Goal: Task Accomplishment & Management: Complete application form

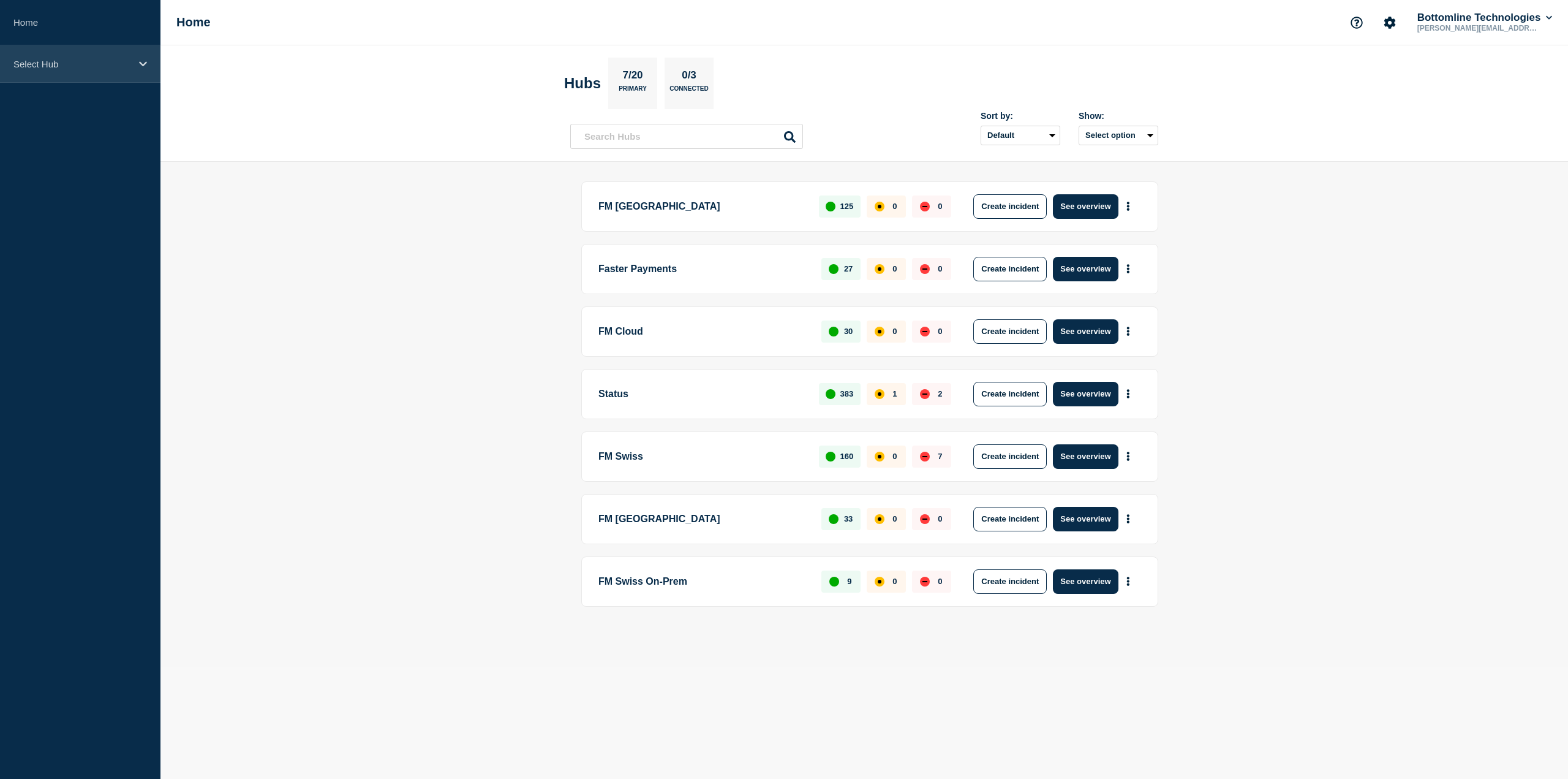
click at [51, 70] on div "Select Hub" at bounding box center [80, 64] width 161 height 37
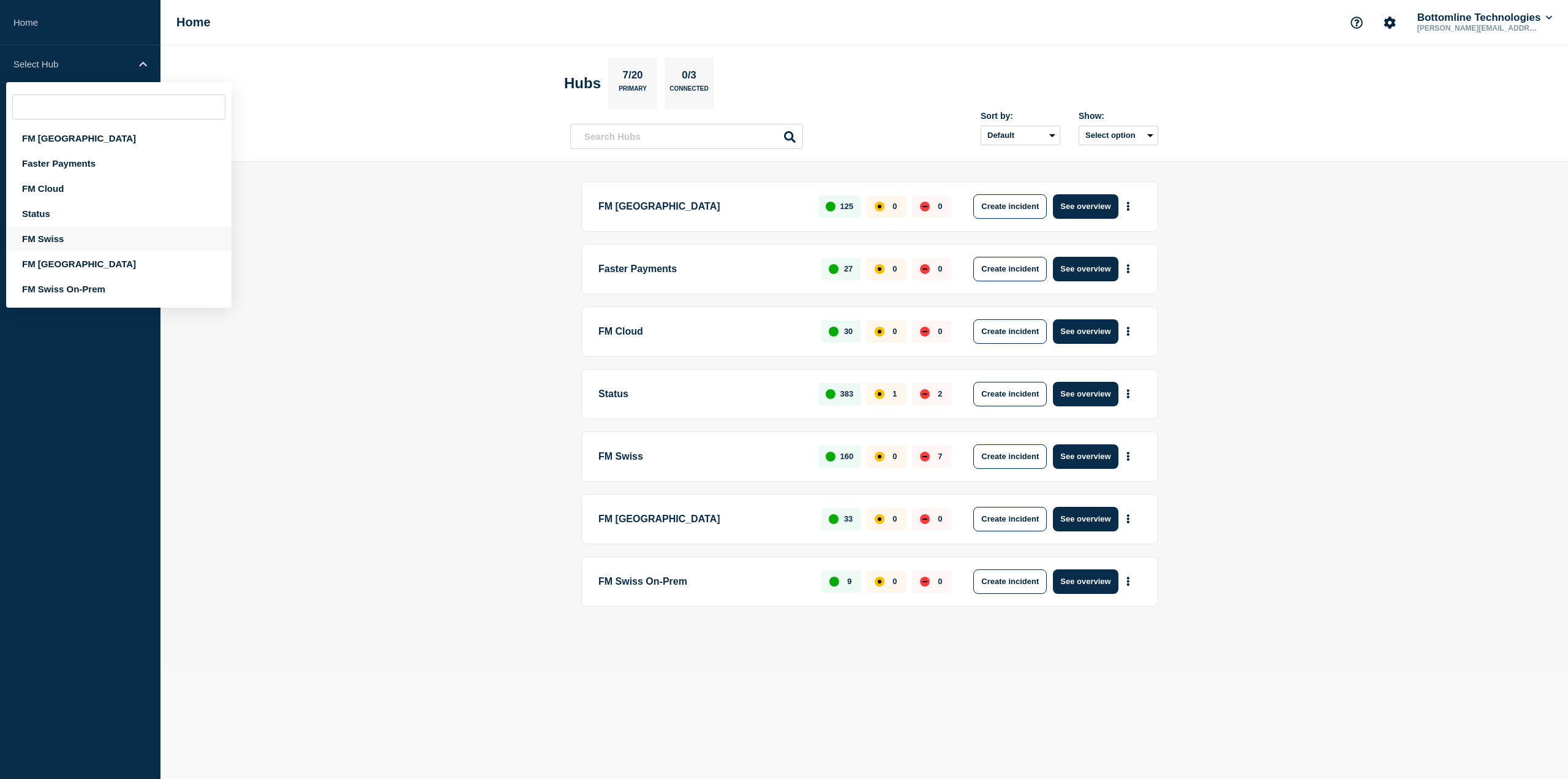
click at [45, 235] on div "FM Swiss" at bounding box center [119, 238] width 226 height 25
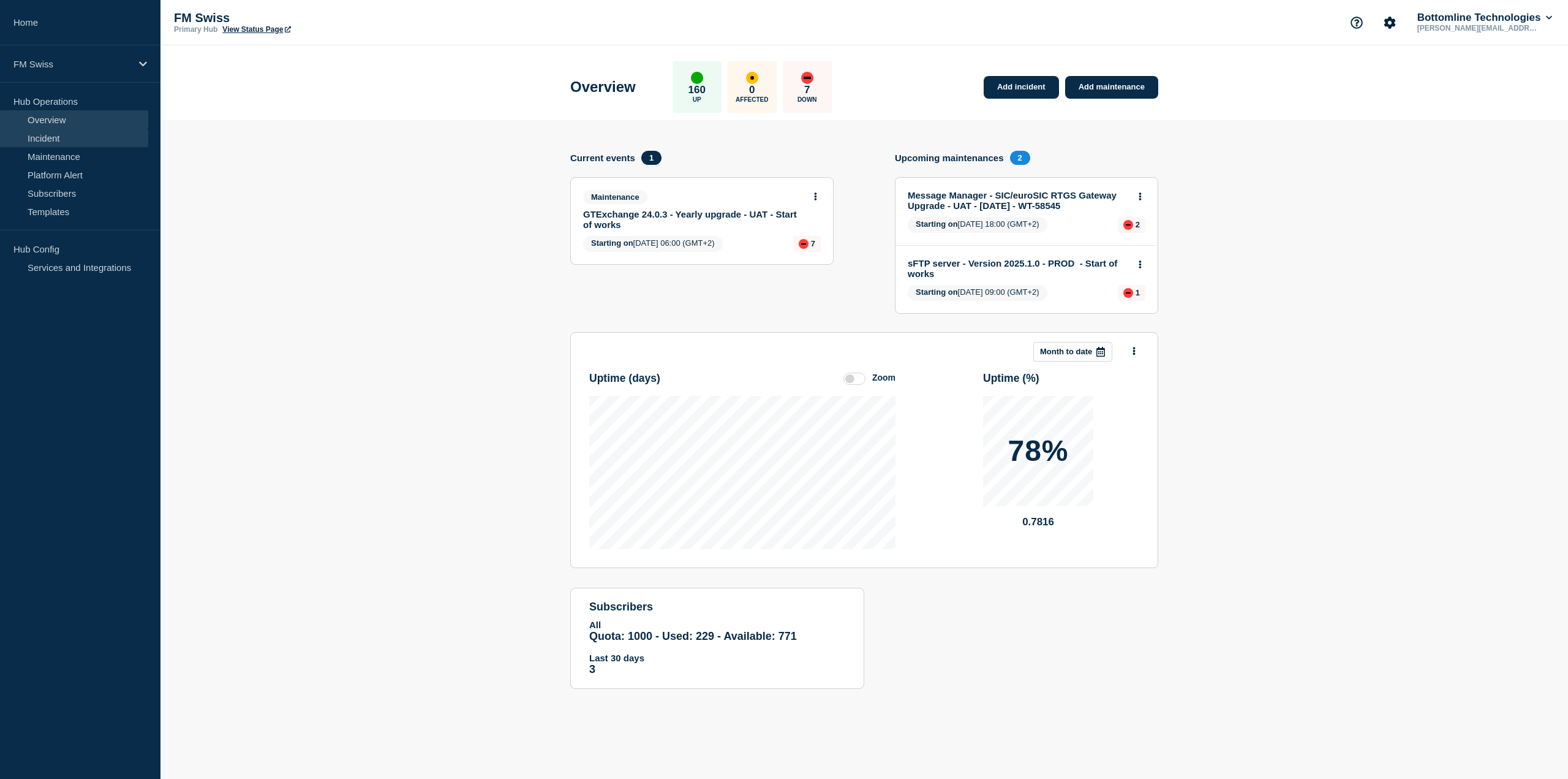
click at [37, 137] on link "Incident" at bounding box center [74, 138] width 148 height 18
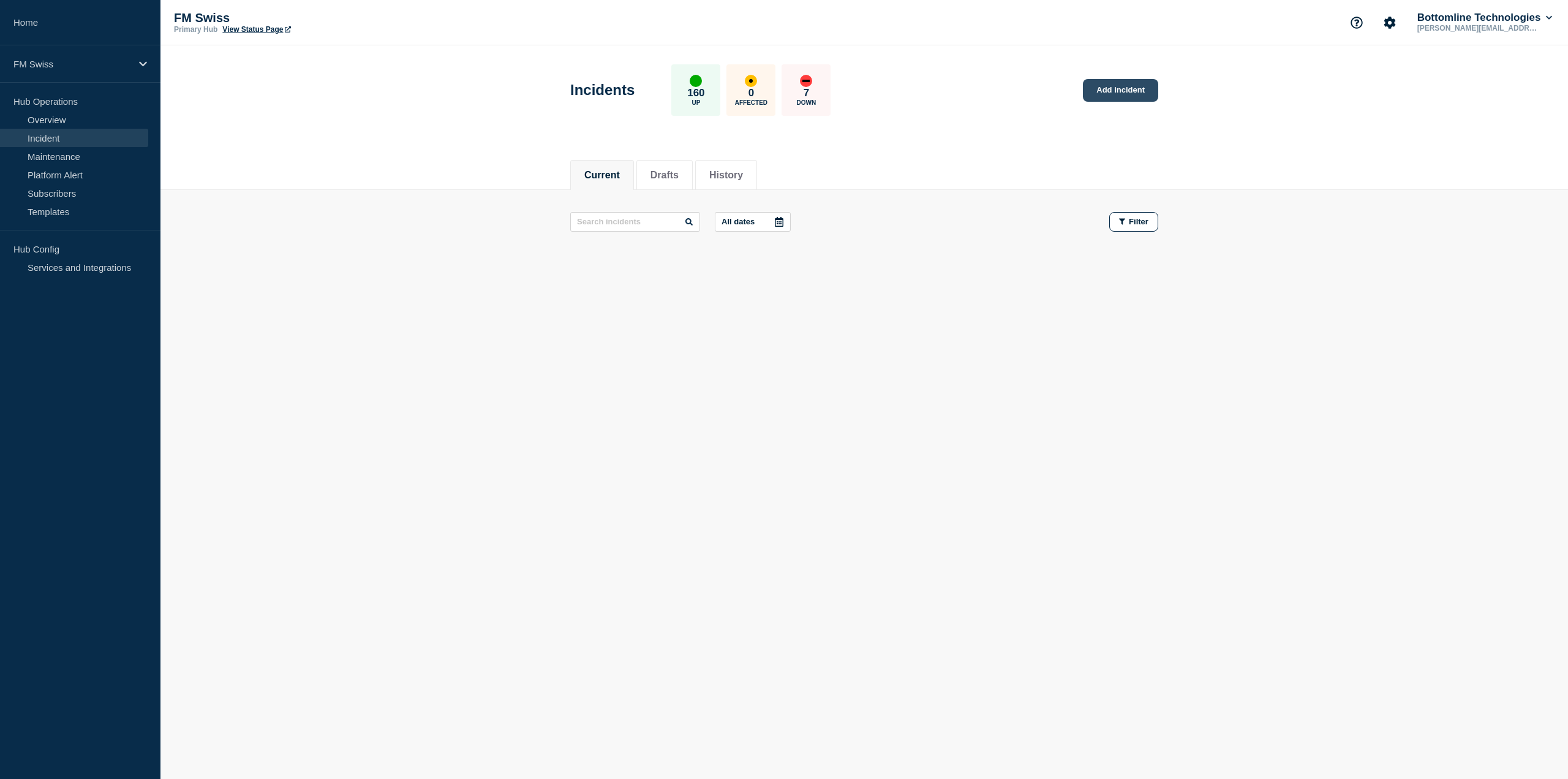
click at [1127, 91] on link "Add incident" at bounding box center [1120, 90] width 75 height 23
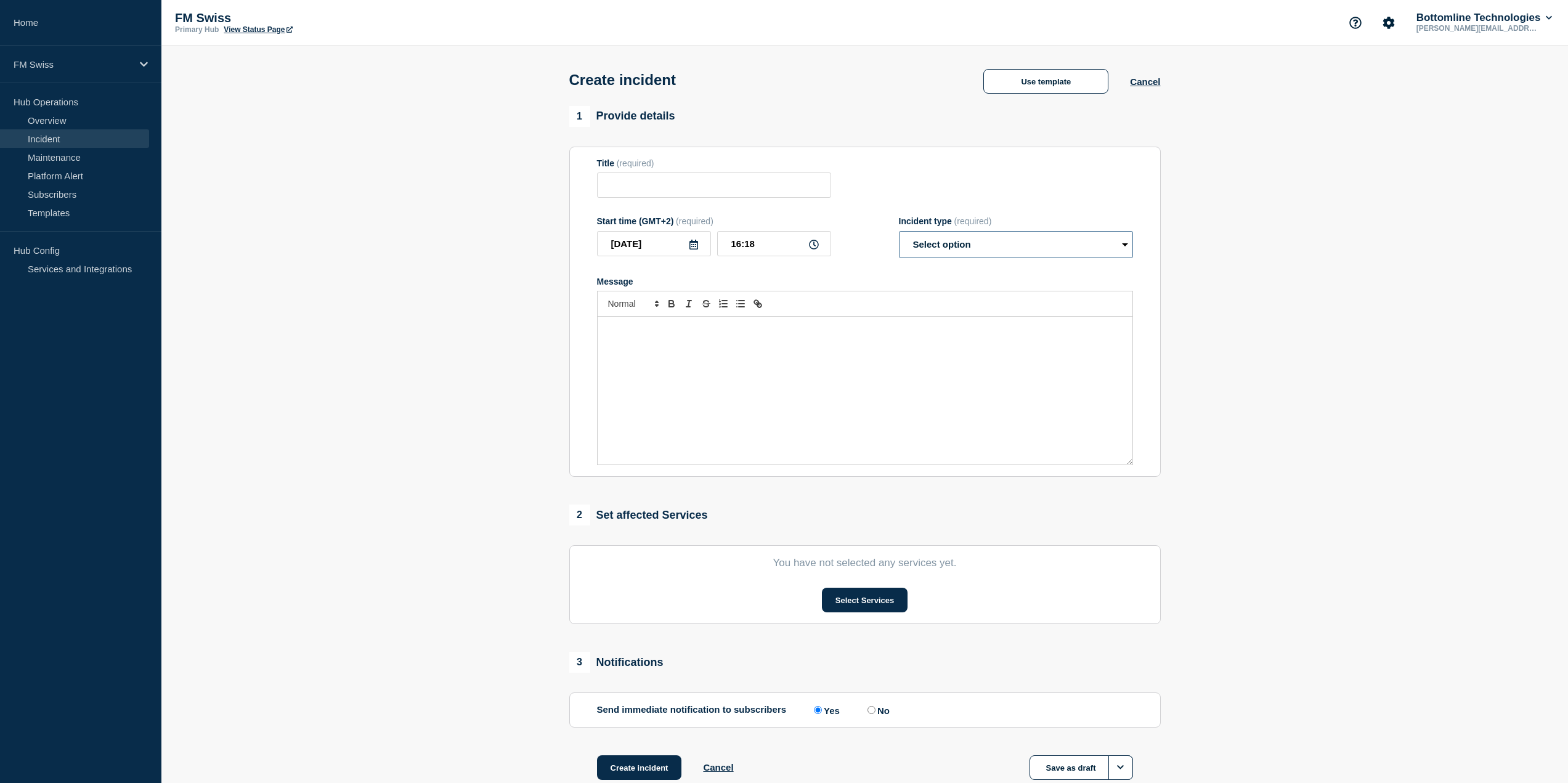
click at [944, 255] on select "Select option Investigating Identified Monitoring" at bounding box center [1016, 244] width 234 height 27
click at [1033, 86] on button "Use template" at bounding box center [1046, 81] width 125 height 25
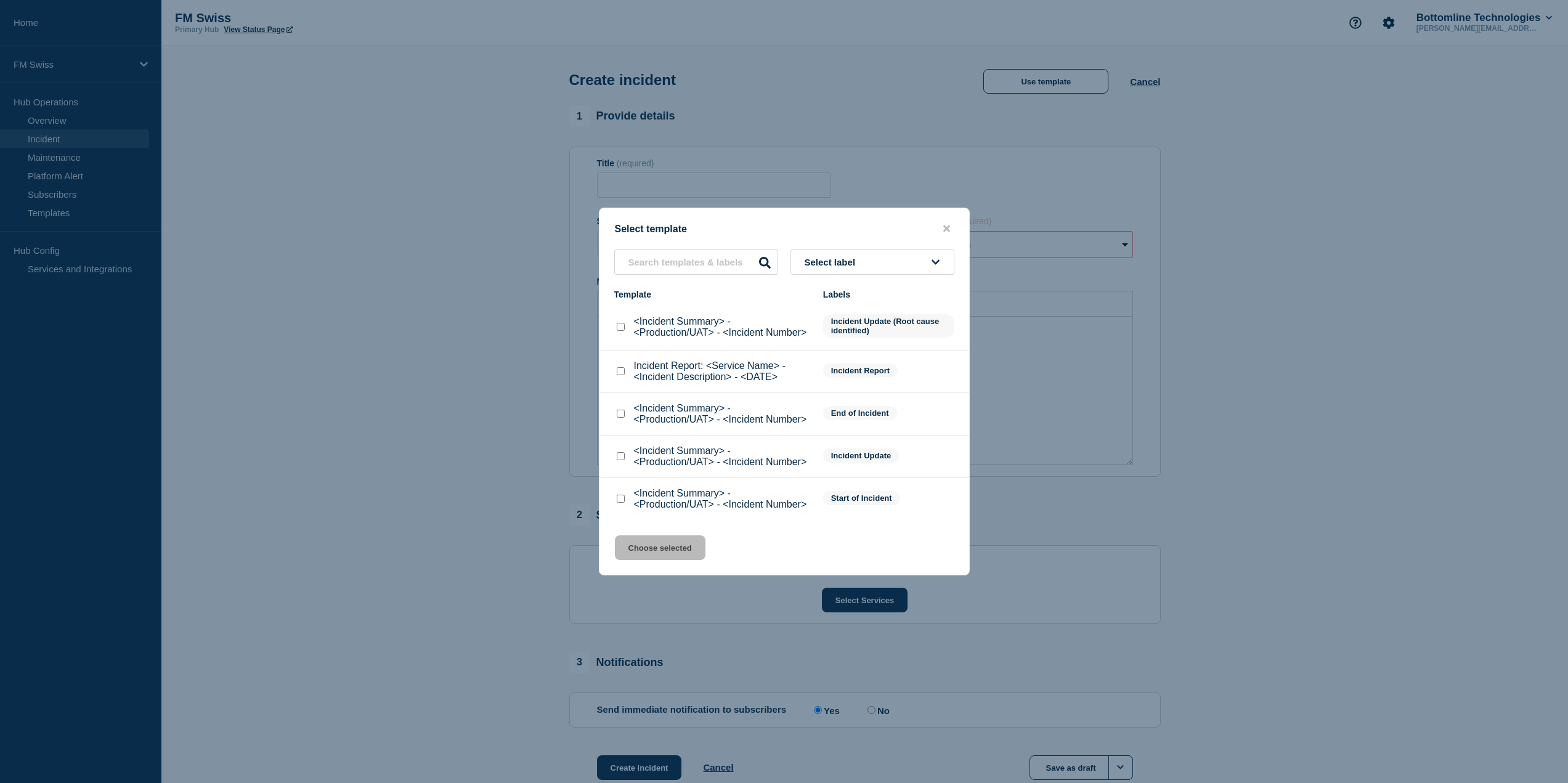
click at [623, 500] on input "<Incident Summary> - <Production/UAT> - <Incident Number> checkbox" at bounding box center [620, 498] width 8 height 8
checkbox input "true"
click at [648, 547] on button "Choose selected" at bounding box center [660, 547] width 91 height 25
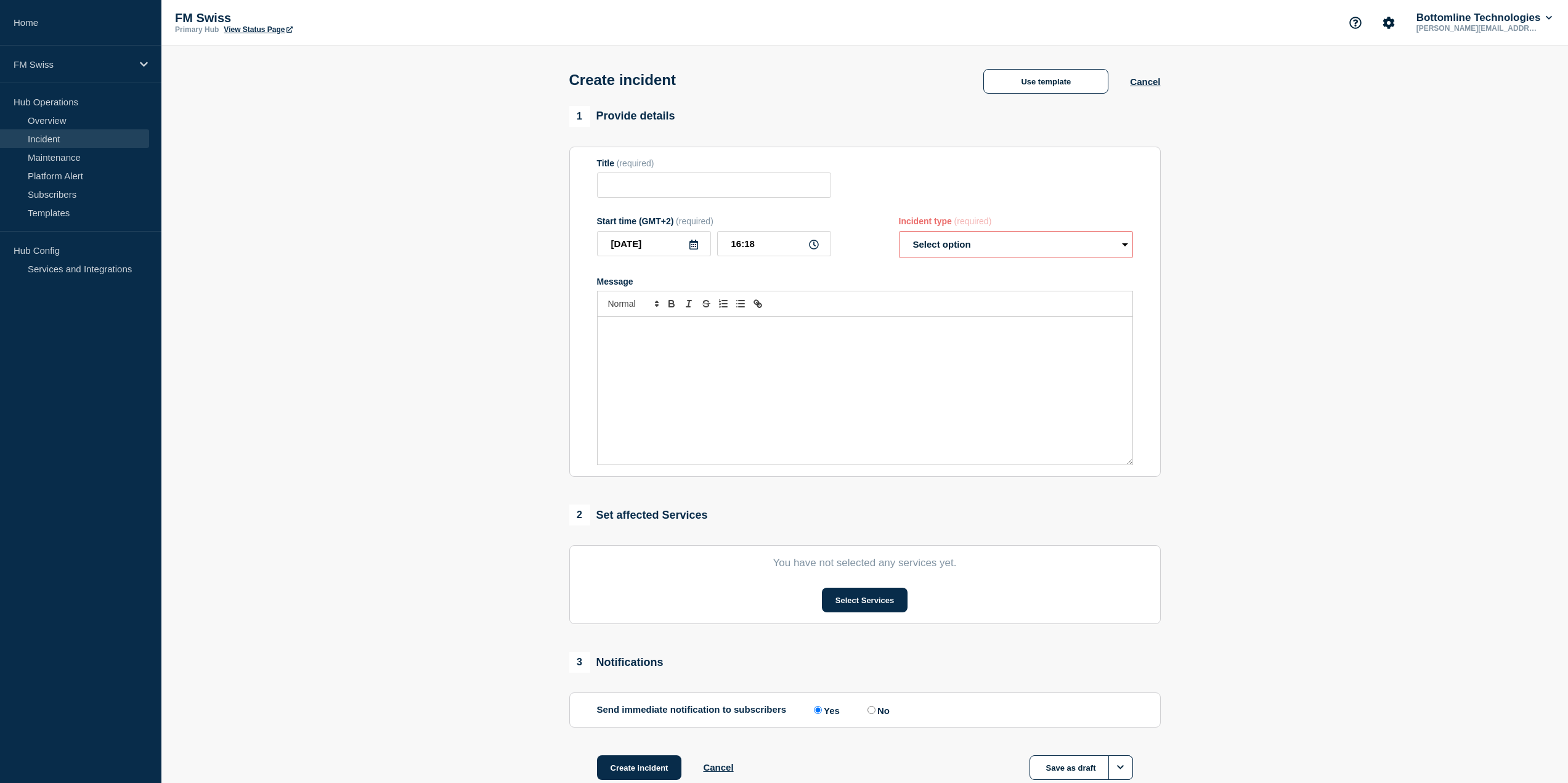
type input "<Incident Summary> - <Production/UAT> - <Incident Number>"
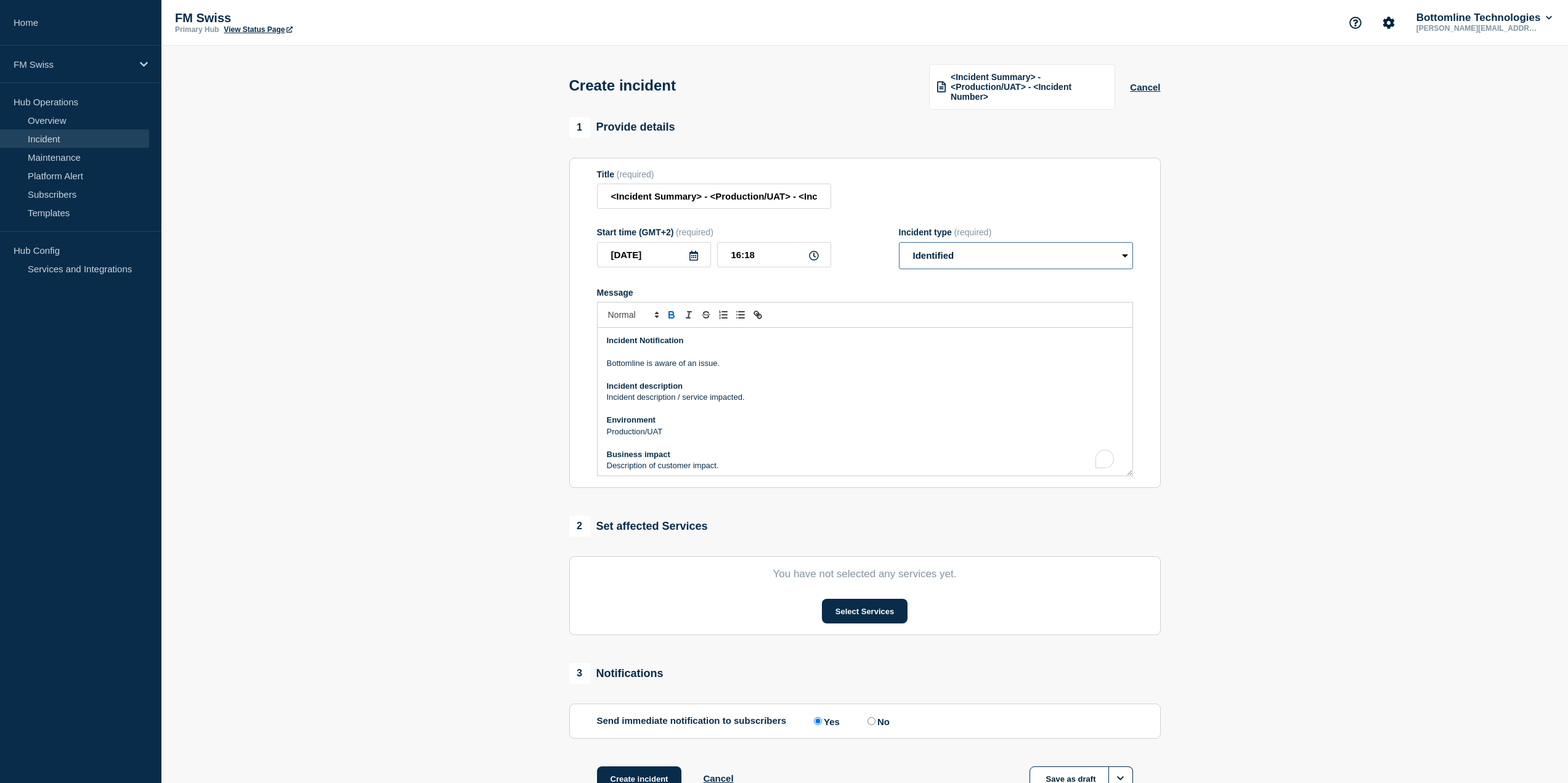
click at [966, 265] on select "Select option Investigating Identified Monitoring" at bounding box center [1016, 255] width 234 height 27
select select "investigating"
click at [899, 242] on select "Select option Investigating Identified Monitoring" at bounding box center [1016, 255] width 234 height 27
drag, startPoint x: 754, startPoint y: 399, endPoint x: 570, endPoint y: 401, distance: 184.0
click at [570, 401] on section "Title (required) <Incident Summary> - <Production/UAT> - <Incident Number> Star…" at bounding box center [864, 323] width 591 height 331
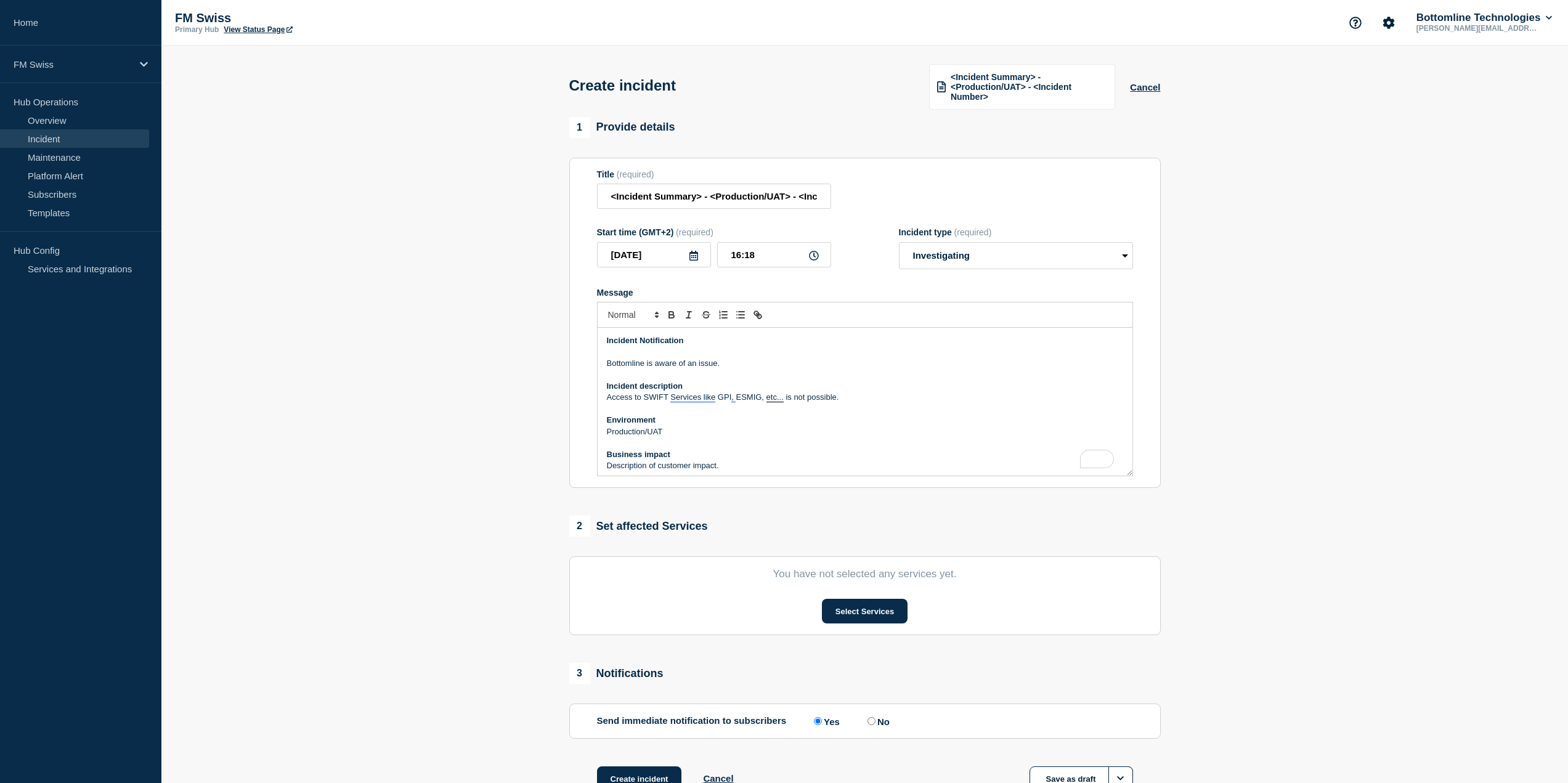
click at [668, 431] on p "Production/UAT" at bounding box center [865, 432] width 517 height 11
drag, startPoint x: 725, startPoint y: 404, endPoint x: 595, endPoint y: 401, distance: 130.0
click at [595, 401] on html "Home FM Swiss Hub Operations Overview Incident Maintenance Platform Alert Subsc…" at bounding box center [784, 392] width 1568 height 783
drag, startPoint x: 726, startPoint y: 437, endPoint x: 694, endPoint y: 437, distance: 32.0
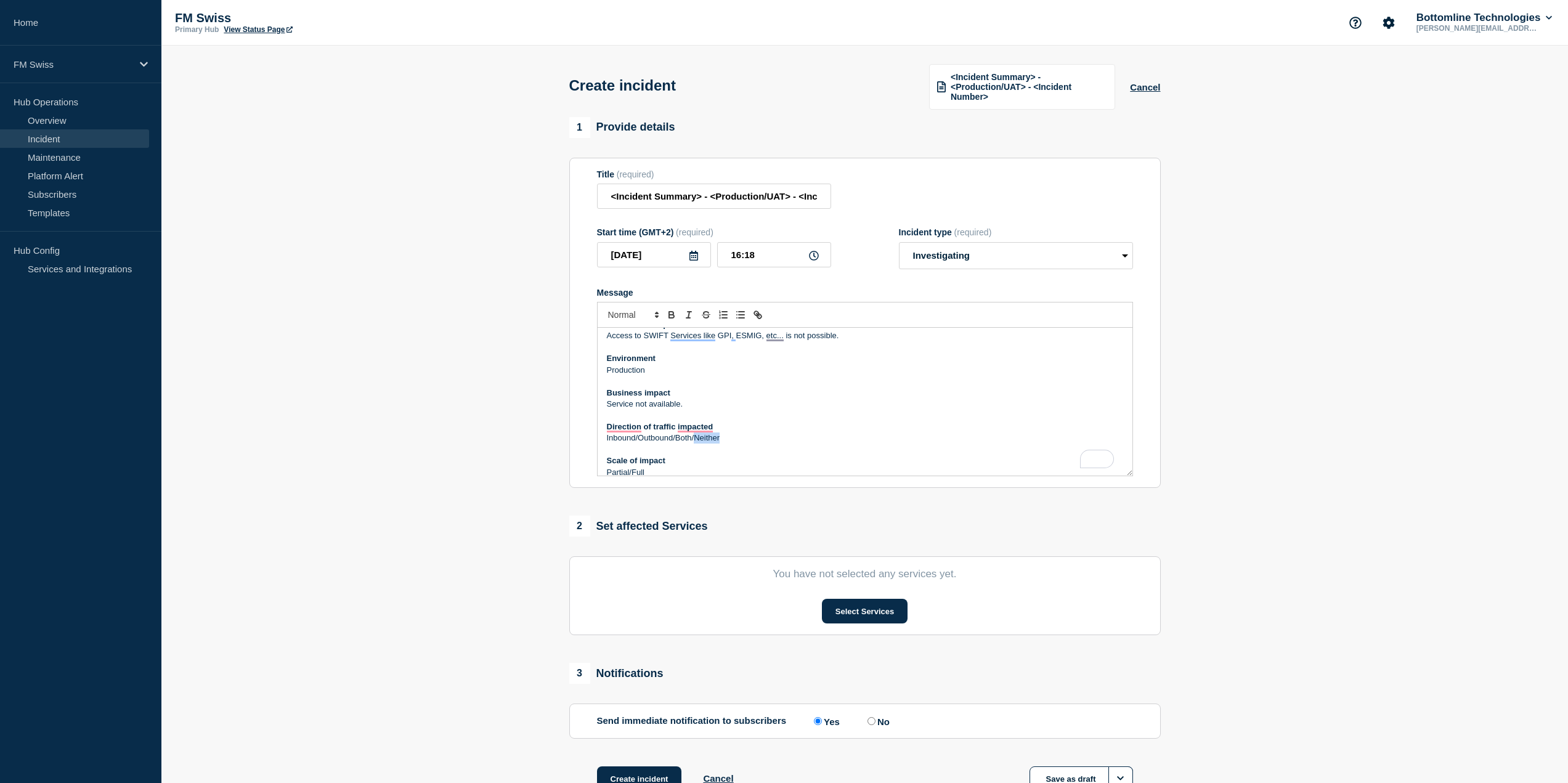
click at [694, 437] on p "Inbound/Outbound/Both/Neither" at bounding box center [865, 437] width 517 height 11
click at [735, 436] on p "Inbound/Outbound/Both/Neither" at bounding box center [865, 437] width 517 height 11
drag, startPoint x: 723, startPoint y: 434, endPoint x: 606, endPoint y: 438, distance: 117.1
click at [606, 438] on div "Incident Notification Bottomline is aware of an issue. Incident description Acc…" at bounding box center [865, 402] width 535 height 148
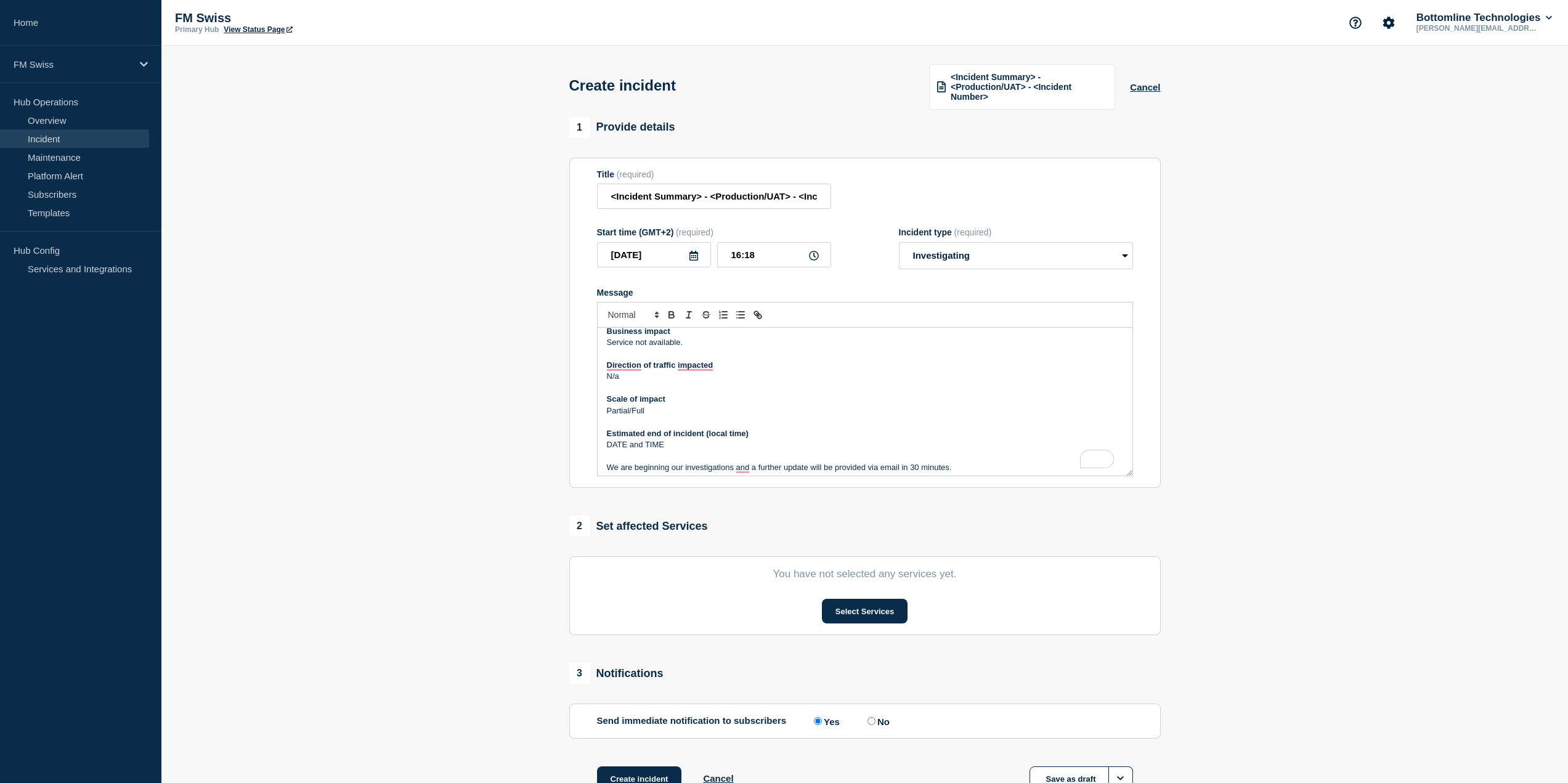
click at [630, 408] on p "Partial/Full" at bounding box center [865, 411] width 517 height 11
click at [670, 444] on p "DATE and TIME" at bounding box center [865, 445] width 517 height 11
click at [676, 446] on p "DATE and TIME" at bounding box center [865, 445] width 517 height 11
drag, startPoint x: 674, startPoint y: 446, endPoint x: 608, endPoint y: 446, distance: 66.0
click at [608, 446] on p "DATE and TIME" at bounding box center [865, 445] width 517 height 11
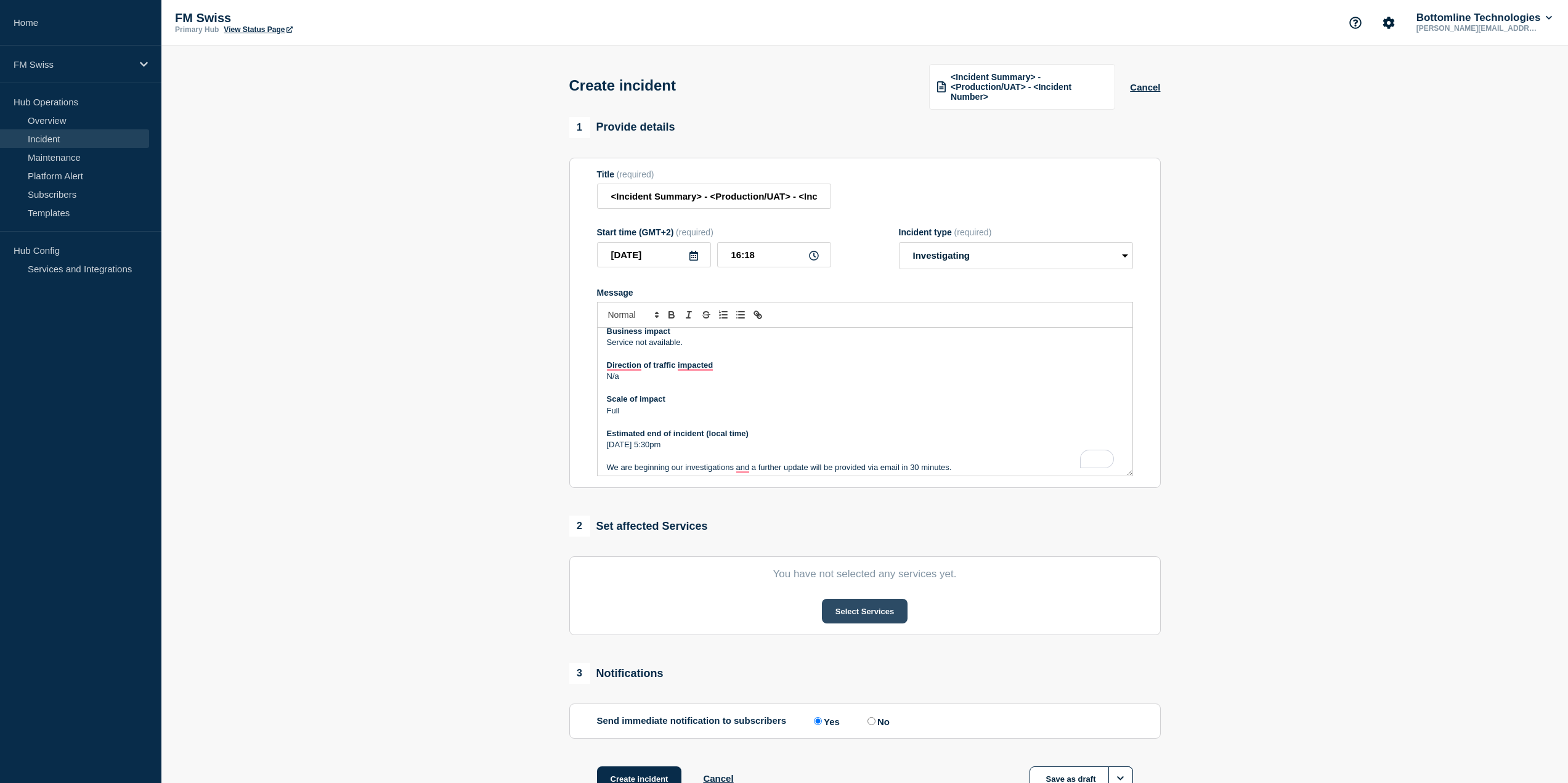
click at [852, 612] on button "Select Services" at bounding box center [864, 610] width 85 height 25
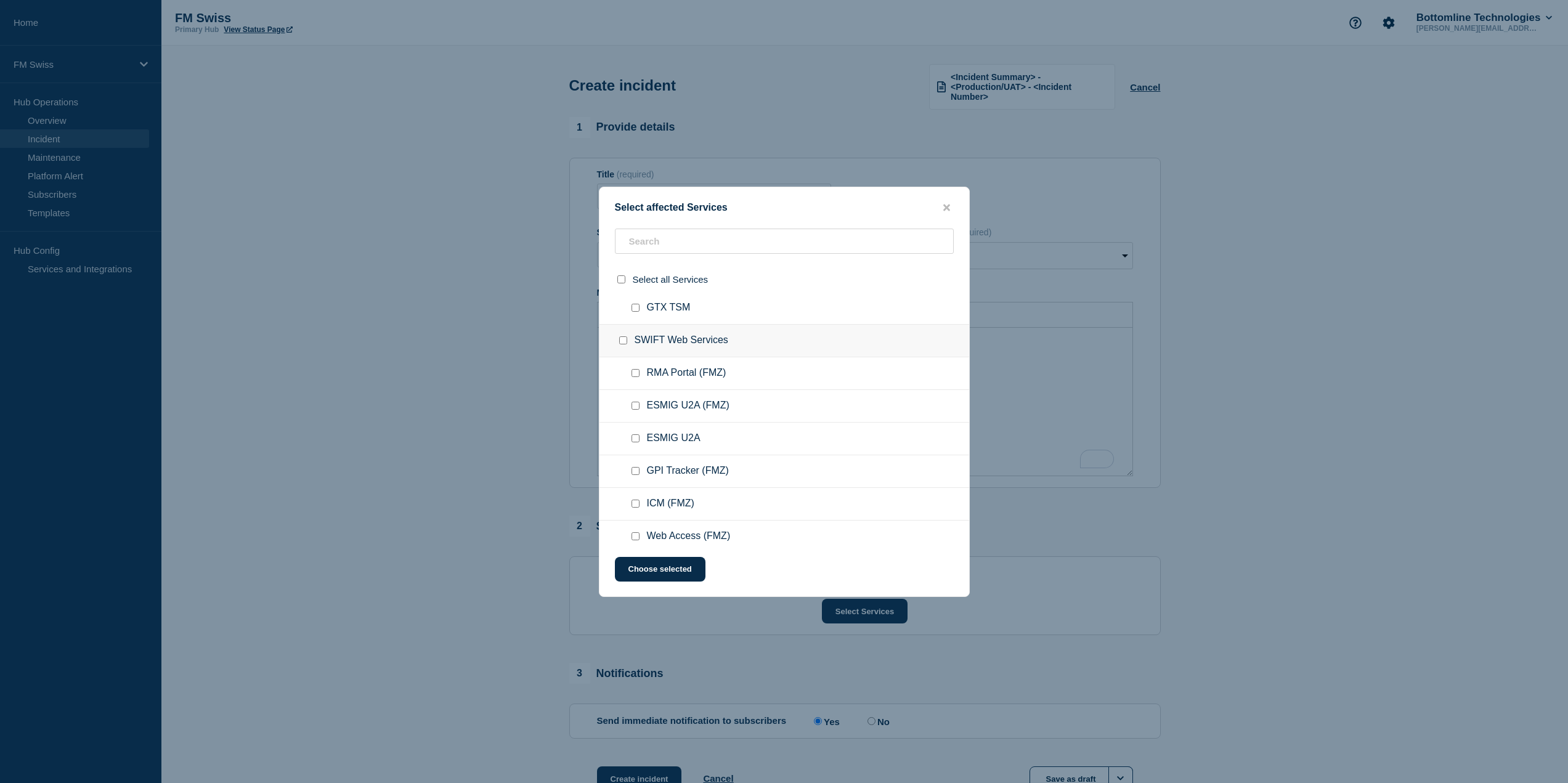
scroll to position [5297, 0]
click at [623, 337] on input "SWIFT Web Services checkbox" at bounding box center [623, 335] width 8 height 8
checkbox input "true"
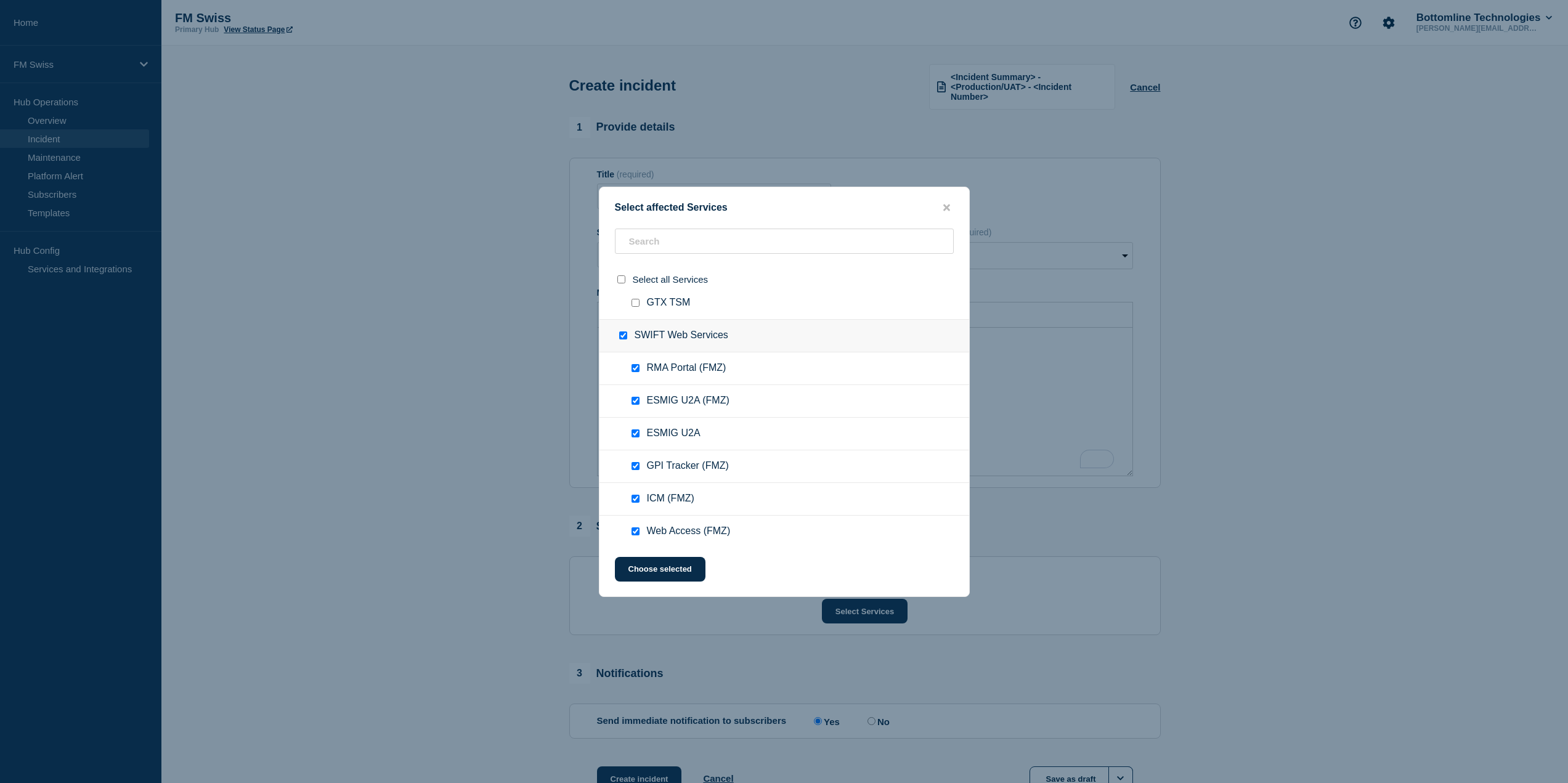
checkbox input "true"
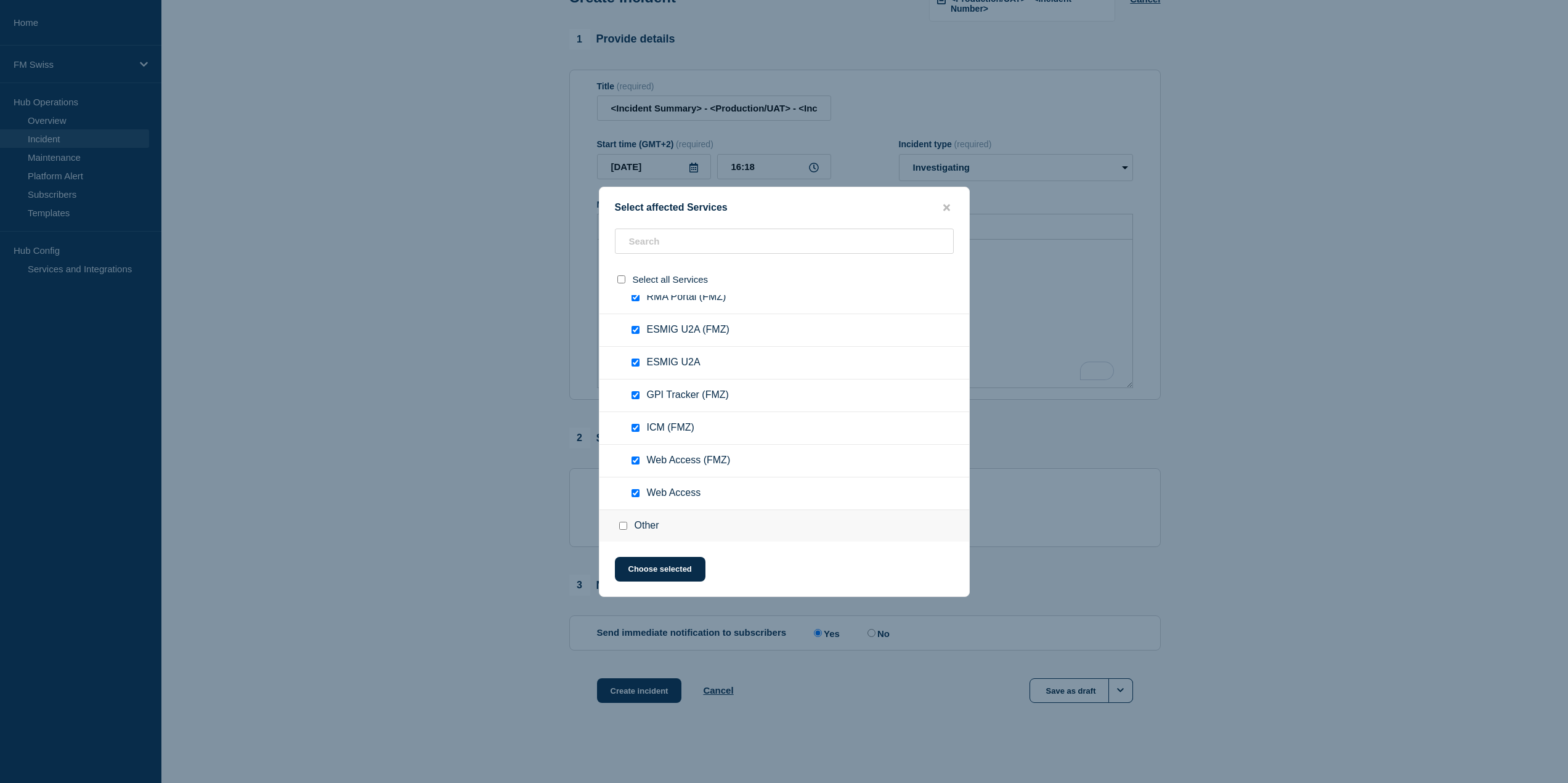
scroll to position [5326, 0]
click at [948, 209] on icon "close button" at bounding box center [946, 207] width 6 height 6
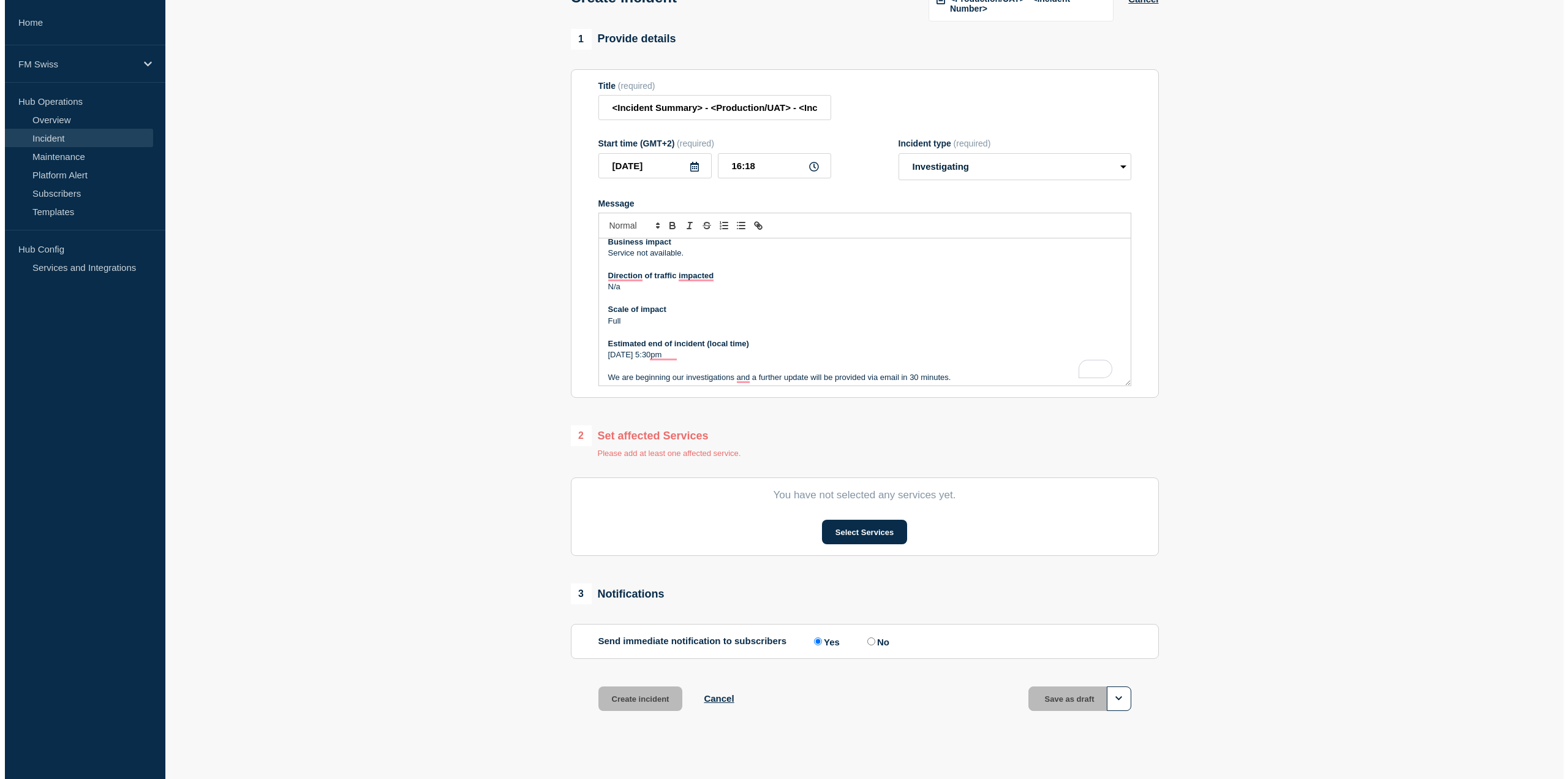
scroll to position [0, 0]
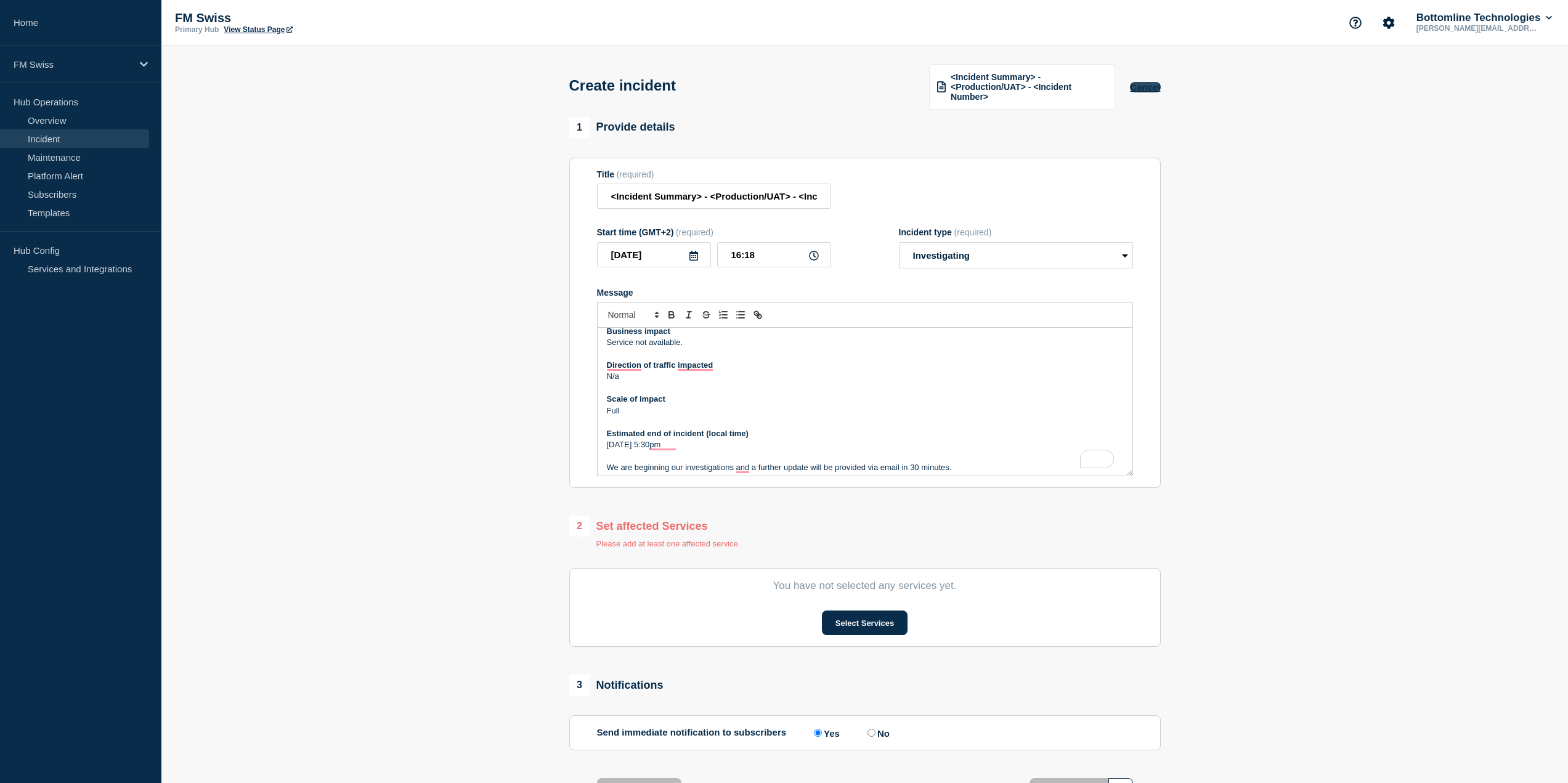
click at [1139, 83] on button "Cancel" at bounding box center [1144, 86] width 30 height 10
